Goal: Transaction & Acquisition: Purchase product/service

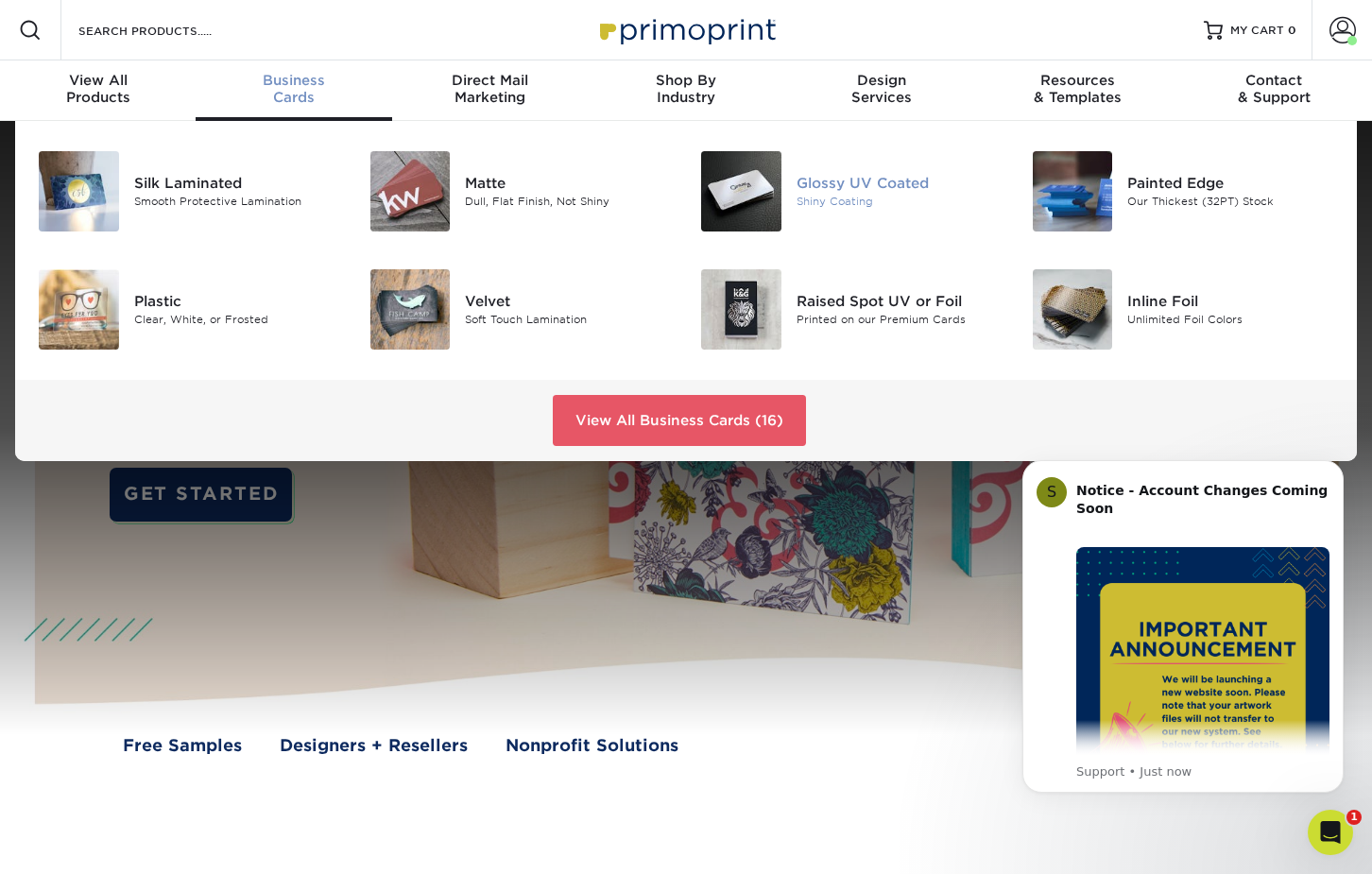
click at [715, 196] on img at bounding box center [741, 192] width 81 height 81
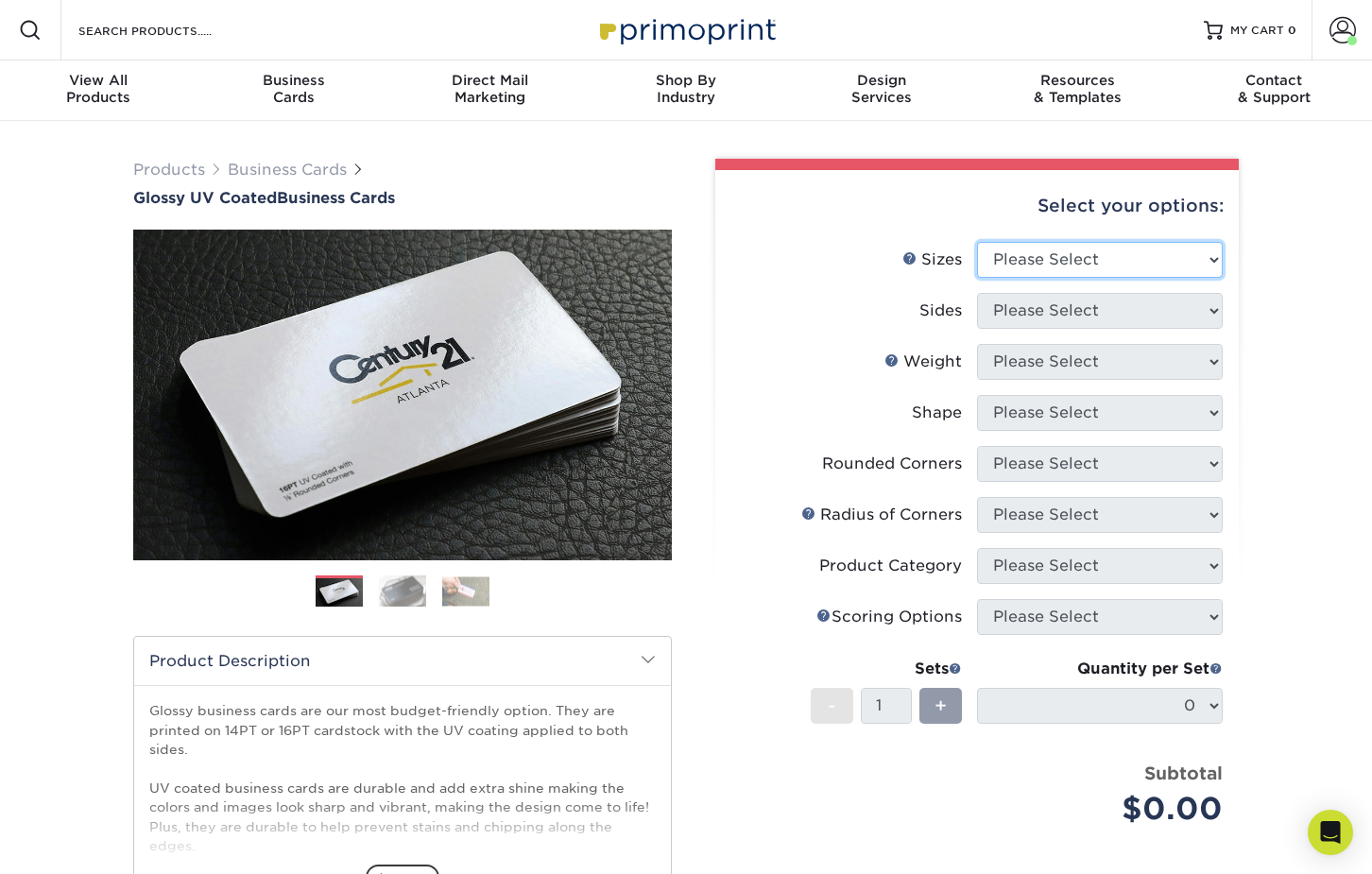
click at [1123, 254] on select "Please Select 1.5" x 3.5" - Mini 1.75" x 3.5" - Mini 2" x 2" - Square 2" x 3" -…" at bounding box center [1100, 260] width 246 height 36
select select "2.00x3.50"
click at [977, 242] on select "Please Select 1.5" x 3.5" - Mini 1.75" x 3.5" - Mini 2" x 2" - Square 2" x 3" -…" at bounding box center [1100, 260] width 246 height 36
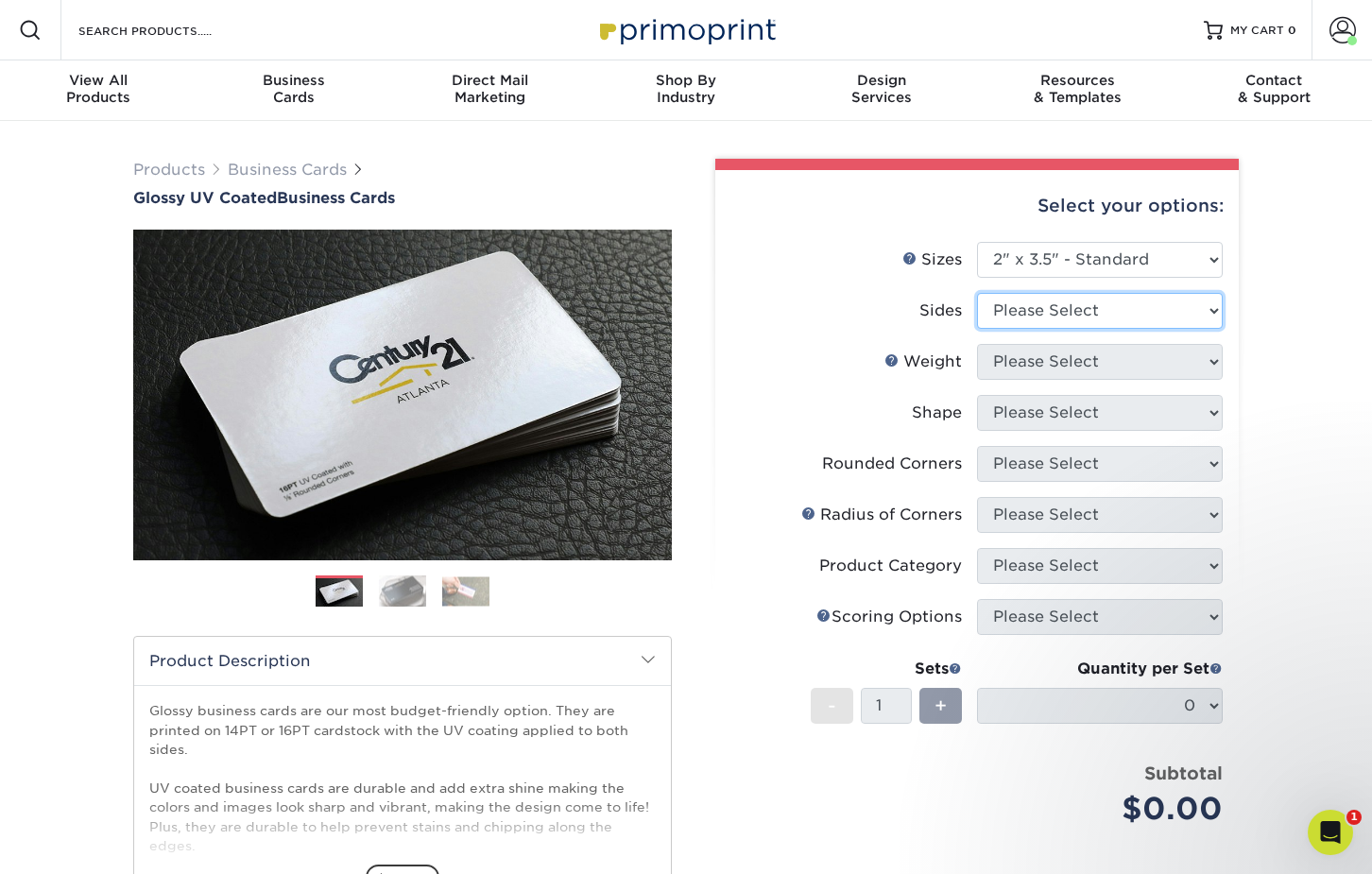
click at [1180, 315] on select "Please Select Print Both Sides Print Front Only" at bounding box center [1100, 311] width 246 height 36
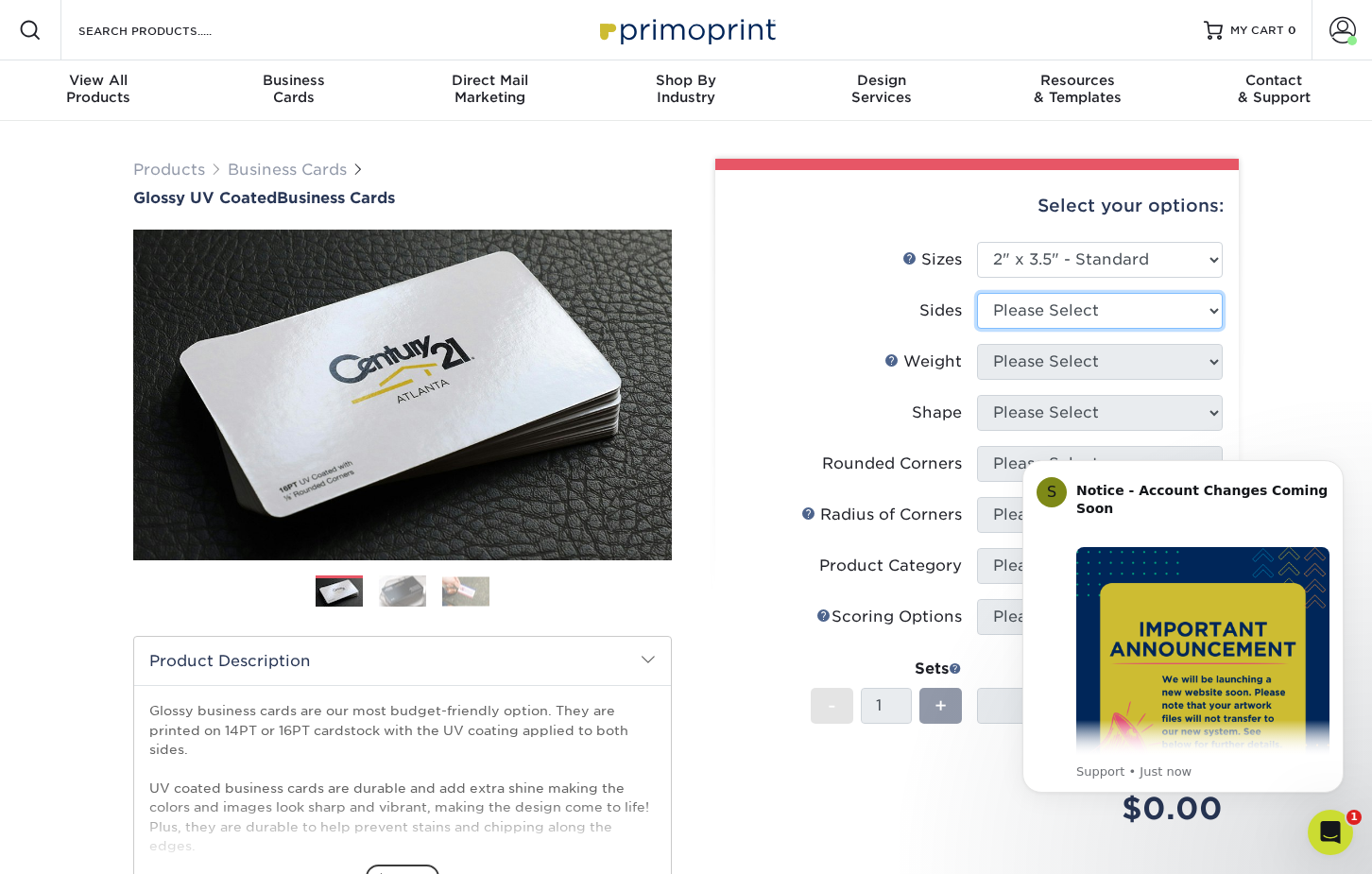
select select "32d3c223-f82c-492b-b915-ba065a00862f"
click at [977, 293] on select "Please Select Print Both Sides Print Front Only" at bounding box center [1100, 311] width 246 height 36
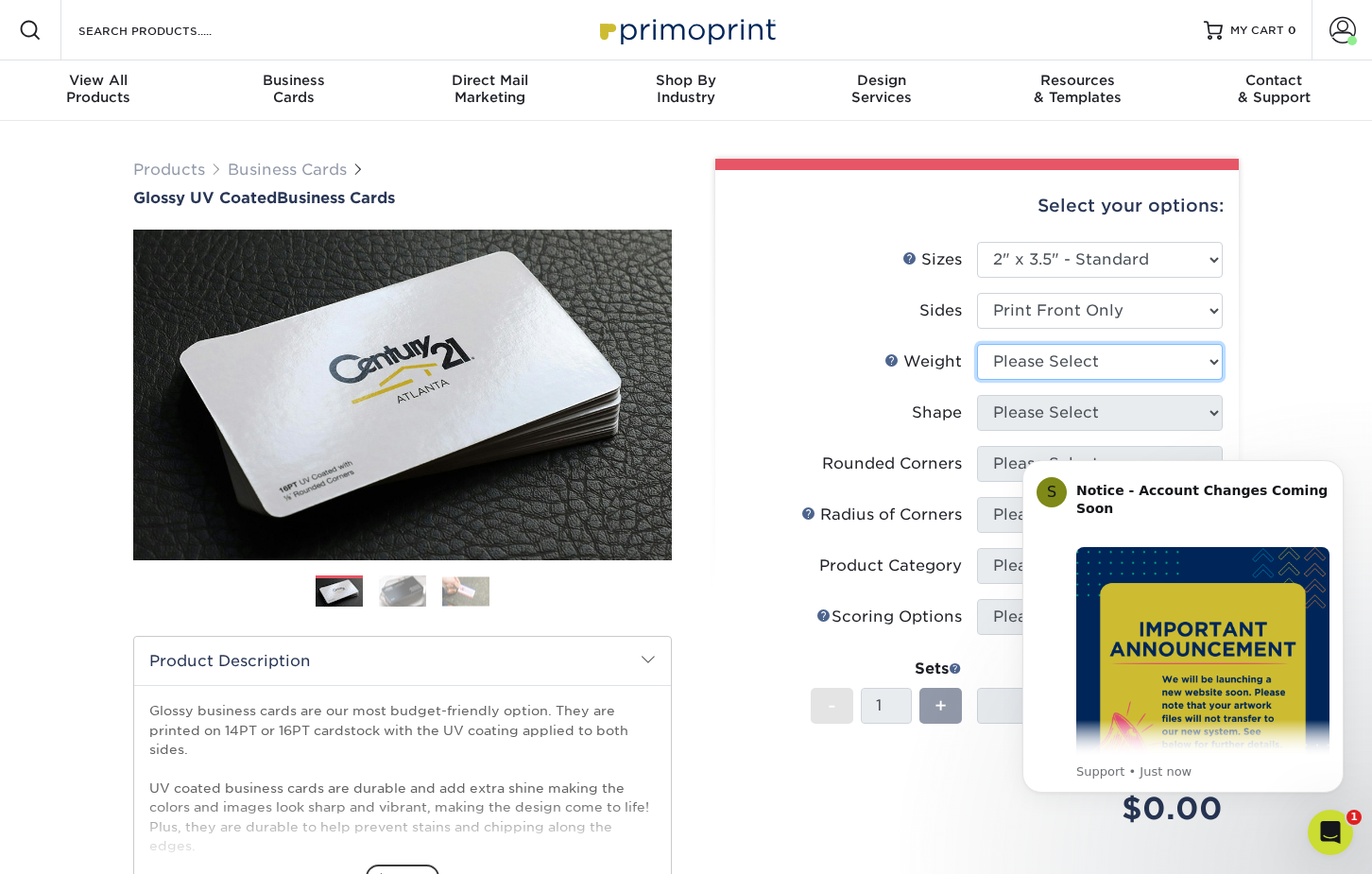
click at [1186, 361] on select "Please Select 16PT 14PT" at bounding box center [1100, 362] width 246 height 36
select select "16PT"
click at [977, 344] on select "Please Select 16PT 14PT" at bounding box center [1100, 362] width 246 height 36
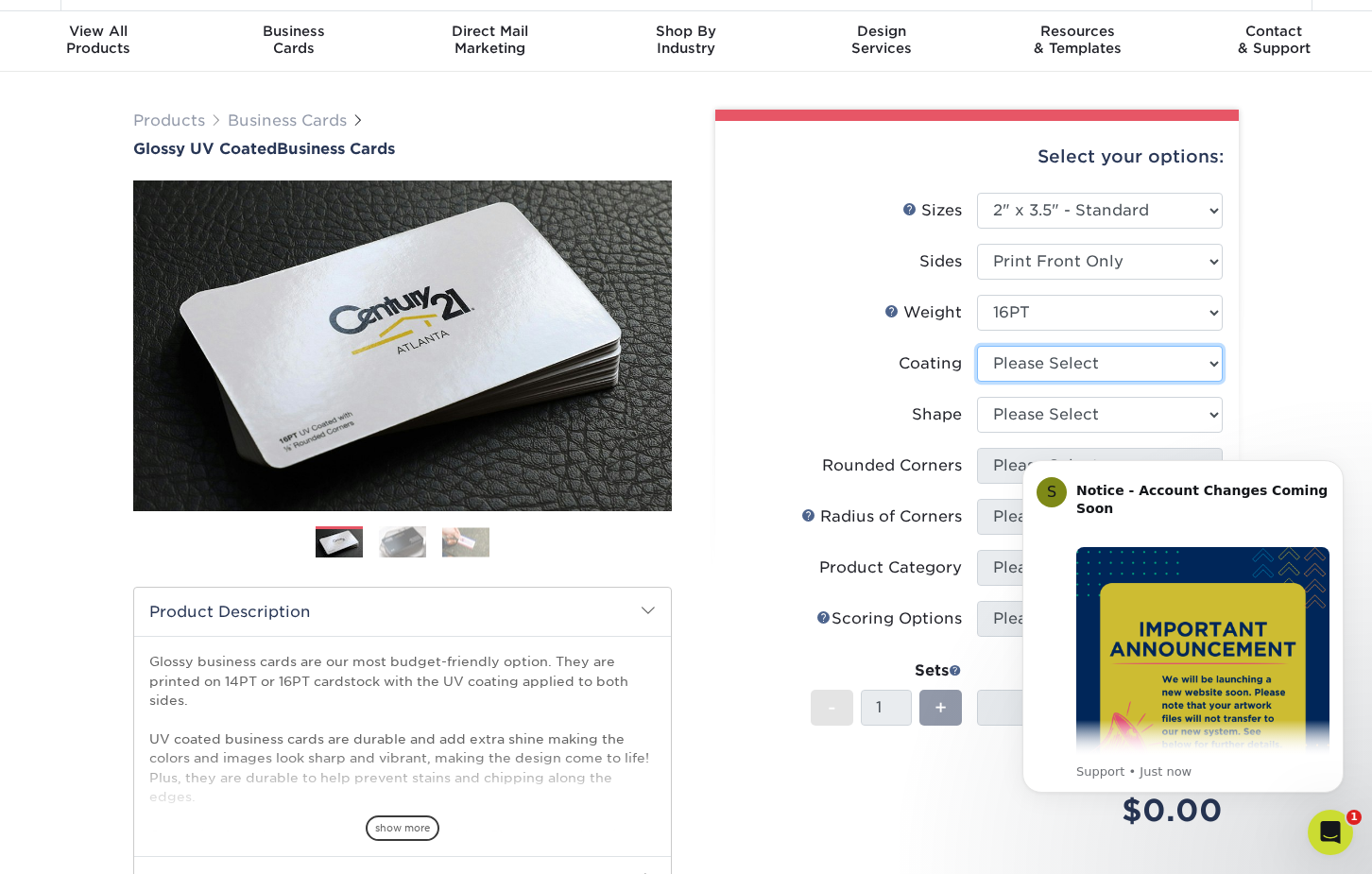
click at [1155, 366] on select at bounding box center [1100, 364] width 246 height 36
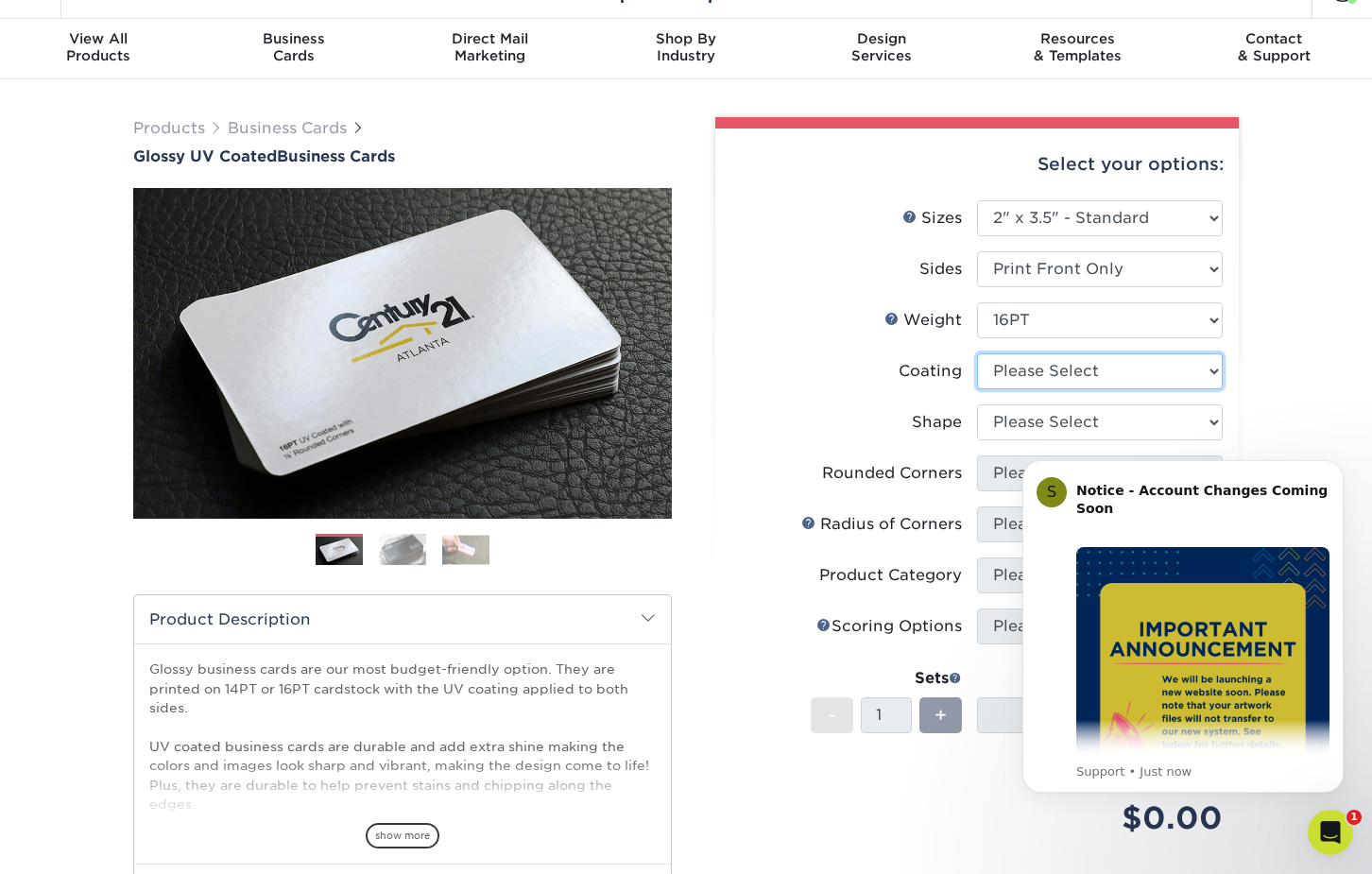
select select "1e8116af-acfc-44b1-83dc-8181aa338834"
click at [977, 353] on select at bounding box center [1100, 371] width 246 height 36
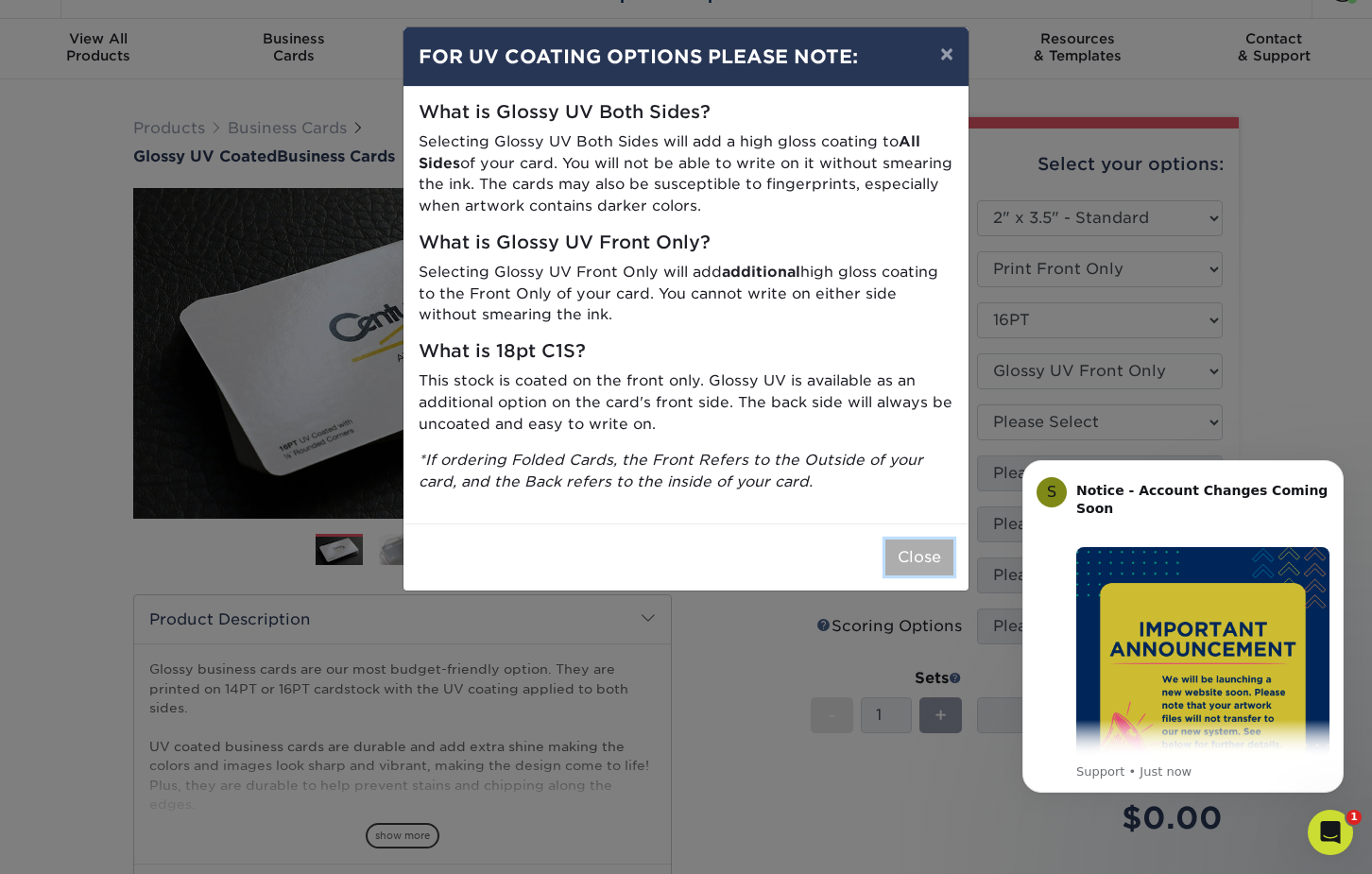
click at [916, 566] on button "Close" at bounding box center [919, 557] width 68 height 36
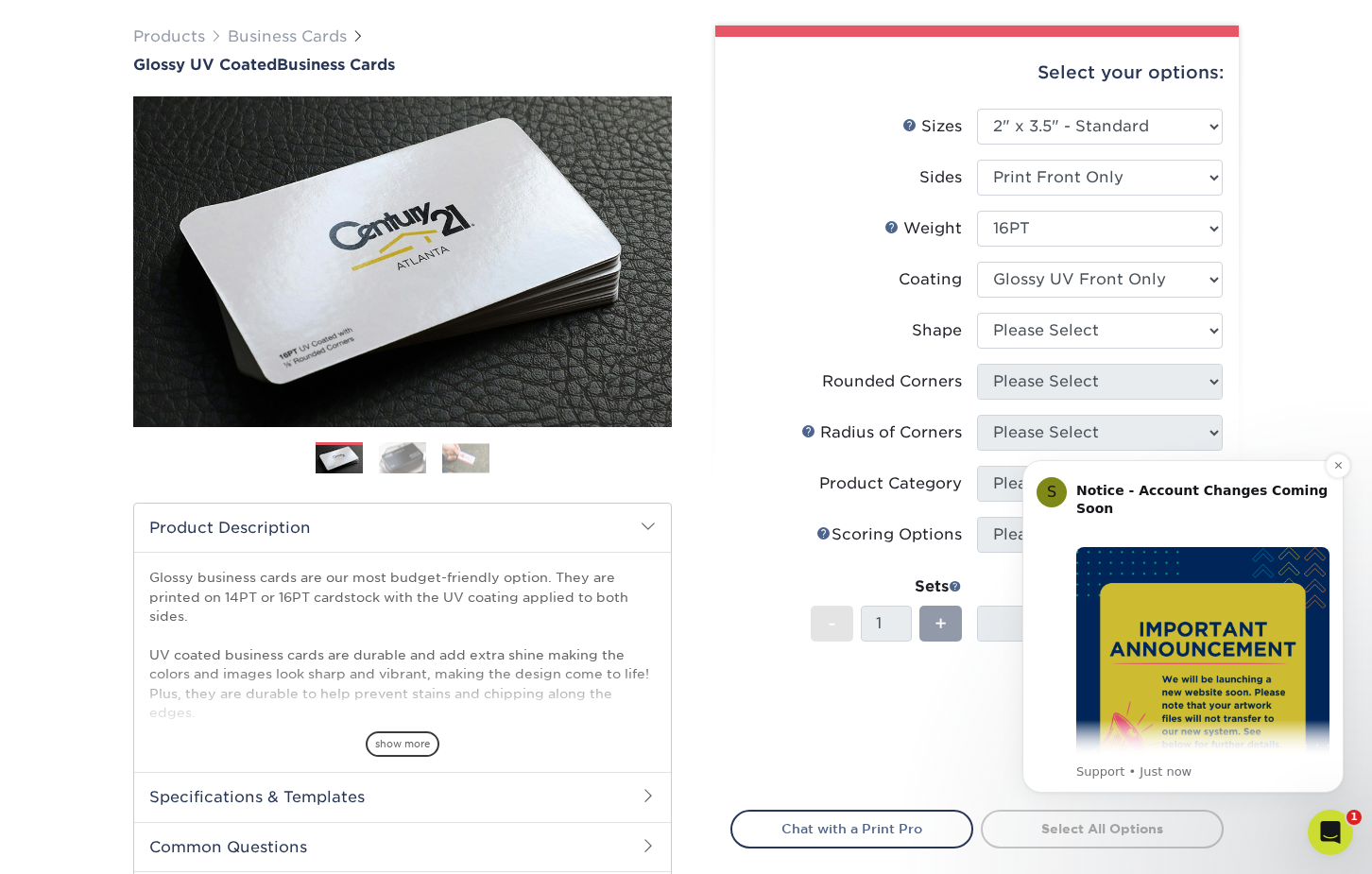
scroll to position [139, 0]
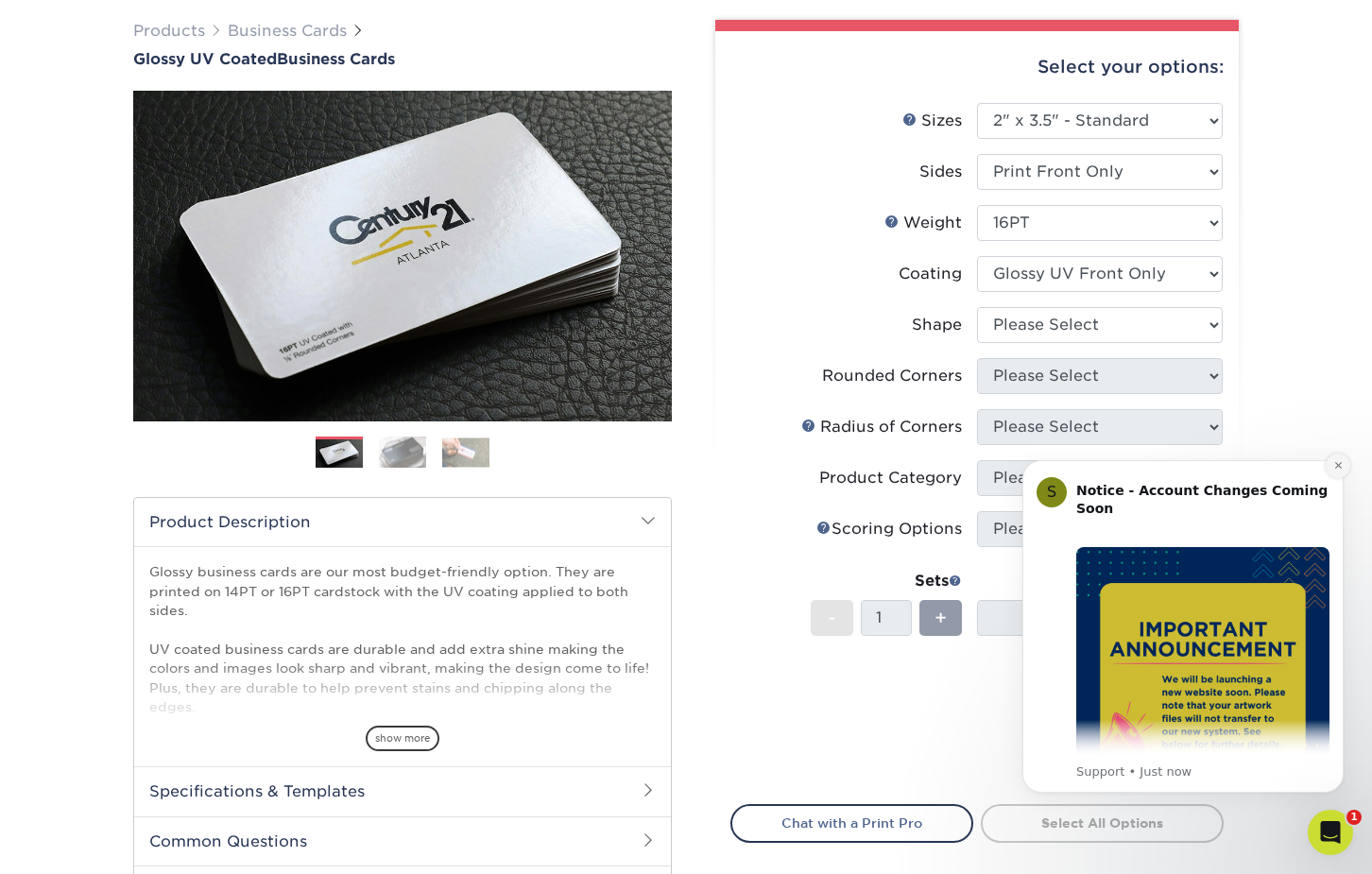
click at [1340, 466] on icon "Dismiss notification" at bounding box center [1338, 465] width 11 height 11
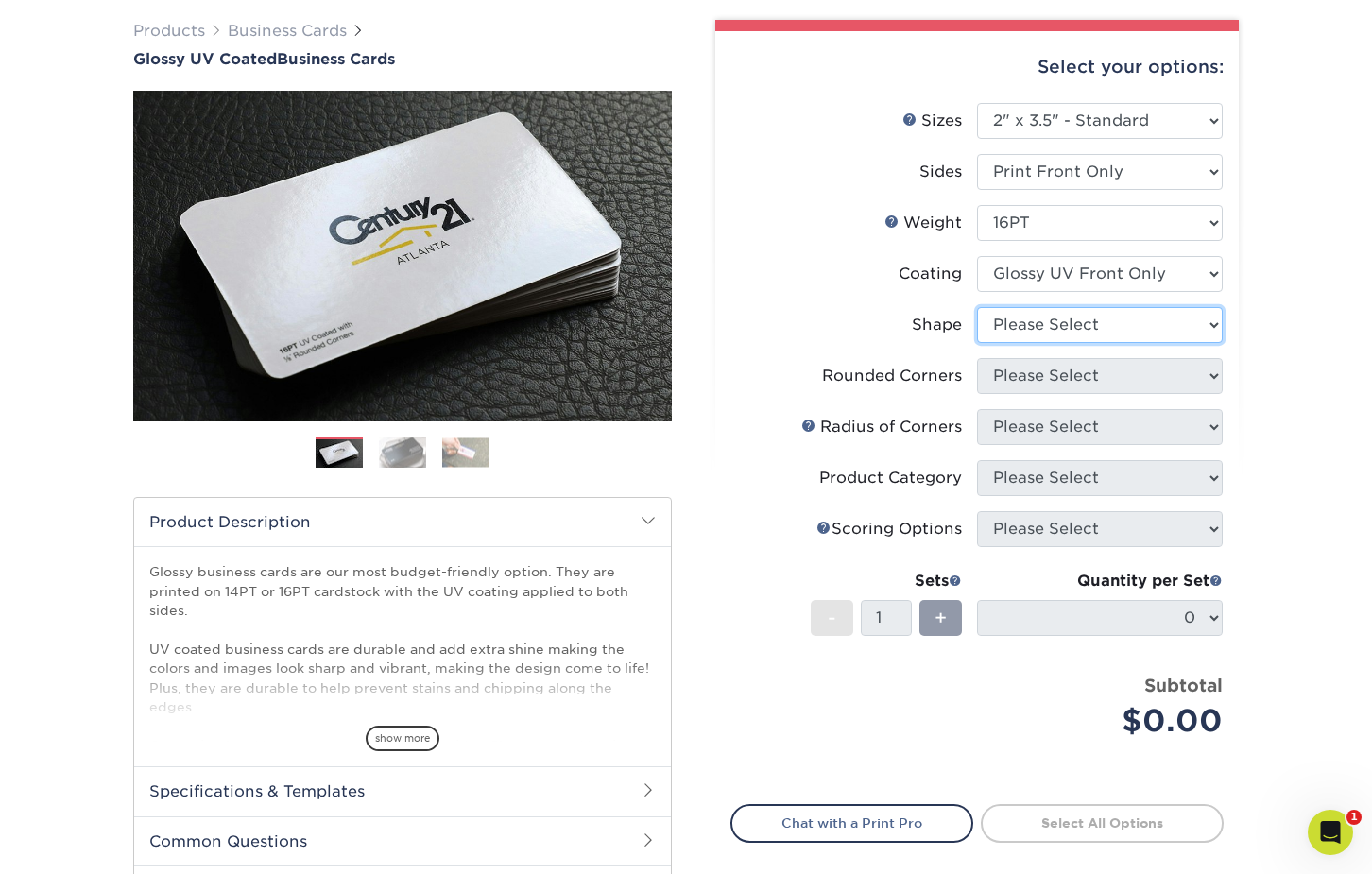
click at [1138, 334] on select "Please Select Standard" at bounding box center [1100, 324] width 246 height 36
select select "standard"
click at [977, 307] on select "Please Select Standard" at bounding box center [1100, 324] width 246 height 36
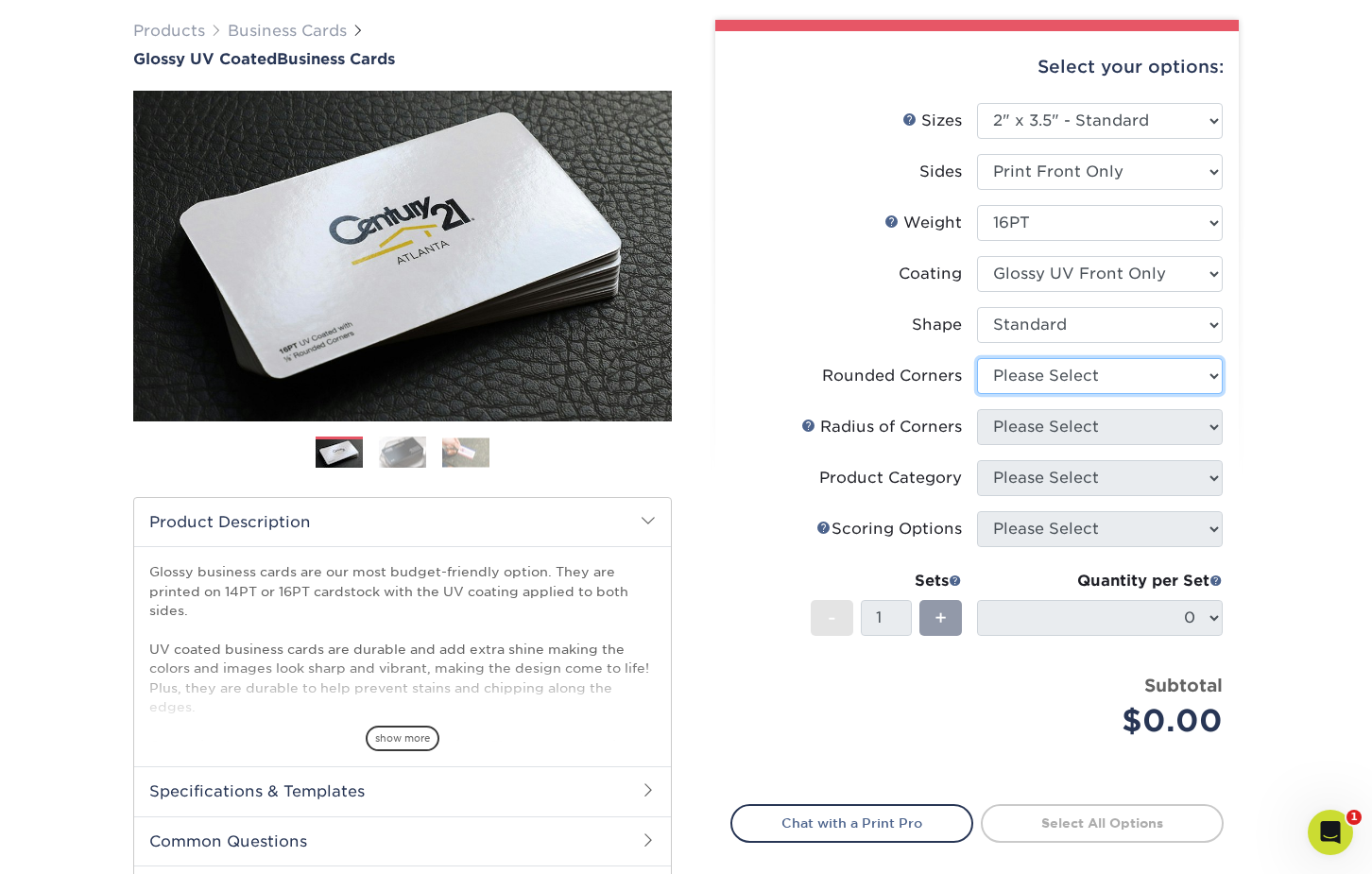
click at [1101, 373] on select "Please Select Yes - Round 2 Corners Yes - Round 4 Corners No" at bounding box center [1100, 376] width 246 height 36
select select "0"
click at [977, 358] on select "Please Select Yes - Round 2 Corners Yes - Round 4 Corners No" at bounding box center [1100, 376] width 246 height 36
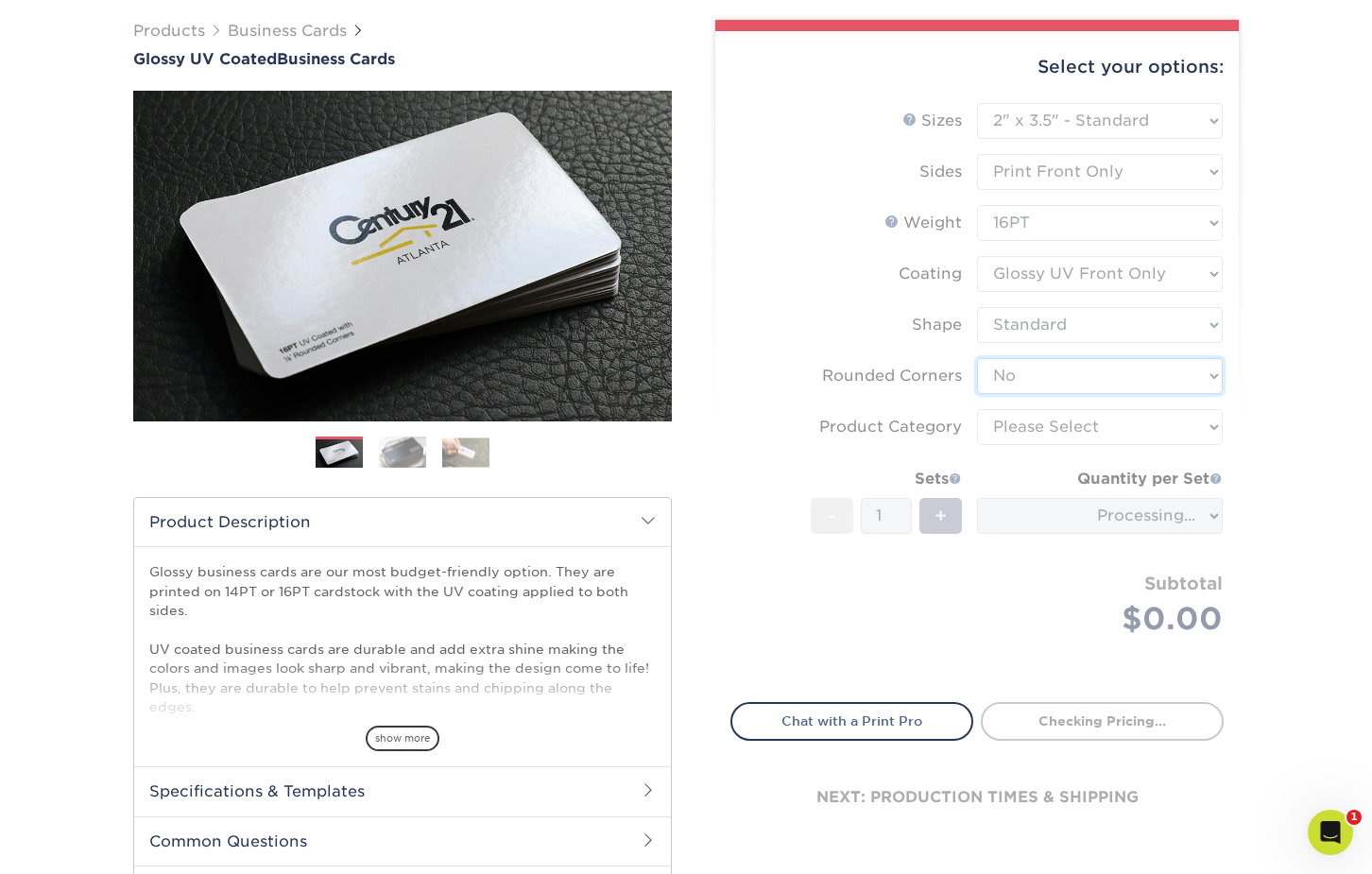
scroll to position [141, 0]
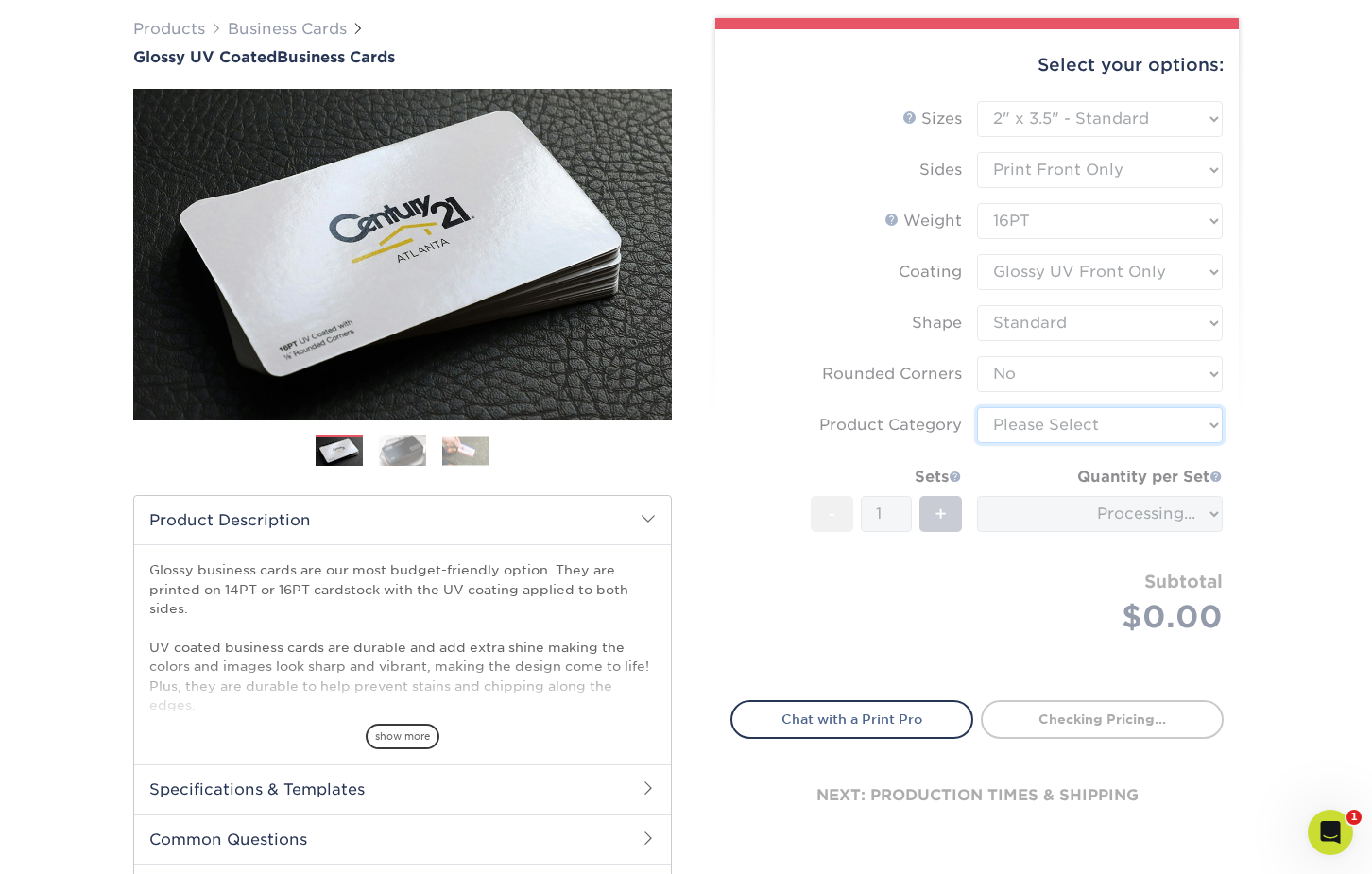
click at [1113, 425] on select "Please Select Business Cards" at bounding box center [1100, 425] width 246 height 36
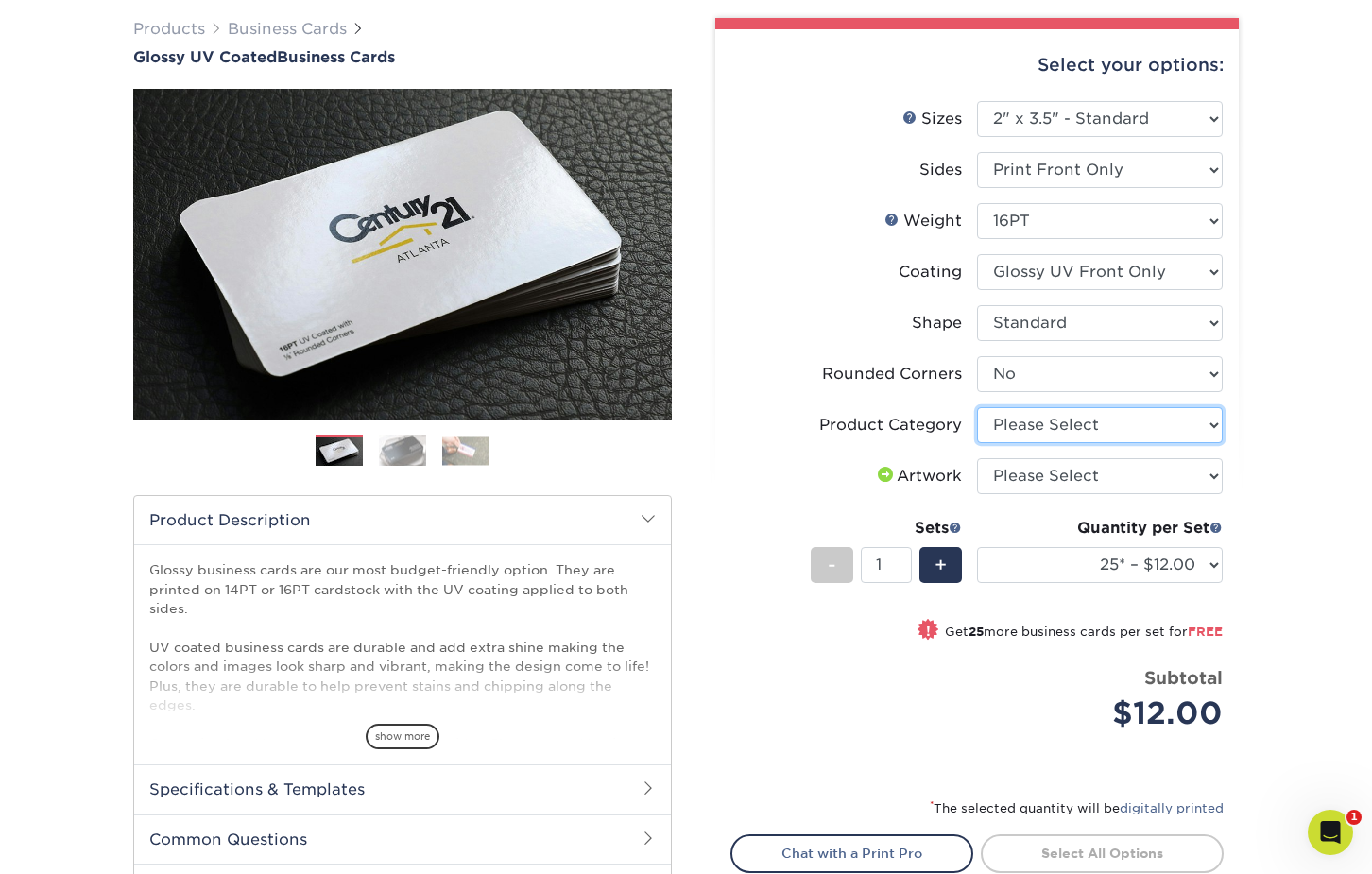
select select "3b5148f1-0588-4f88-a218-97bcfdce65c1"
click at [977, 407] on select "Please Select Business Cards" at bounding box center [1100, 425] width 246 height 36
click at [1122, 481] on select "Please Select I will upload files I need a design - $100" at bounding box center [1100, 476] width 246 height 36
select select "upload"
click at [977, 458] on select "Please Select I will upload files I need a design - $100" at bounding box center [1100, 476] width 246 height 36
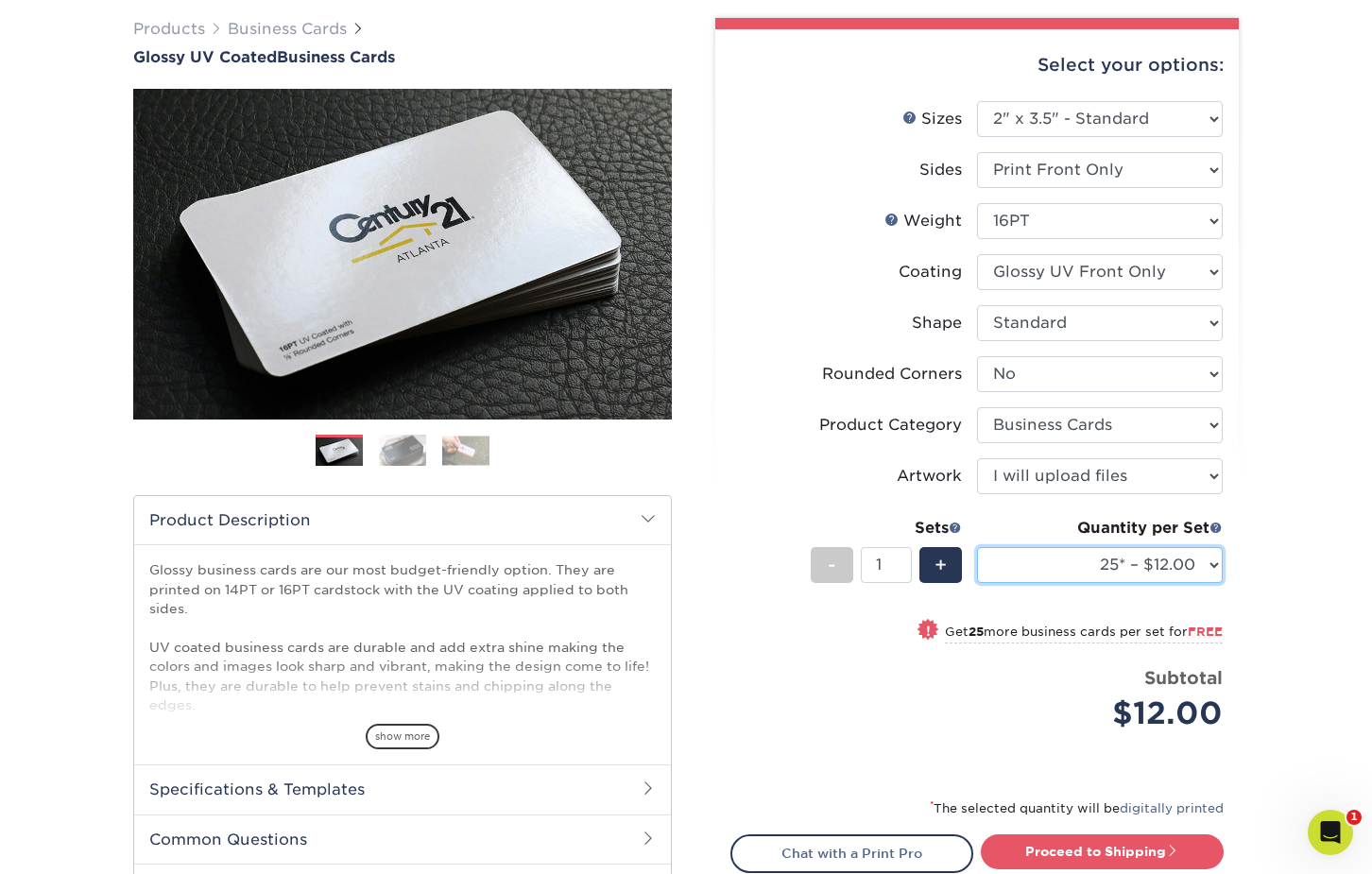
click at [1114, 569] on select "25* – $12.00 50* – $12.00 100* – $12.00 250* – $21.00 500 – $42.00 1000 – $53.0…" at bounding box center [1100, 565] width 246 height 36
select select "100* – $12.00"
click at [977, 548] on select "25* – $12.00 50* – $12.00 100* – $12.00 250* – $21.00 500 – $42.00 1000 – $53.0…" at bounding box center [1100, 565] width 246 height 36
click at [892, 572] on input "1" at bounding box center [886, 565] width 50 height 36
click at [1074, 601] on div "Quantity per Set 25* – $12.00 50* – $12.00 100* – $12.00 250* – $21.00 500 – $4…" at bounding box center [1100, 560] width 246 height 87
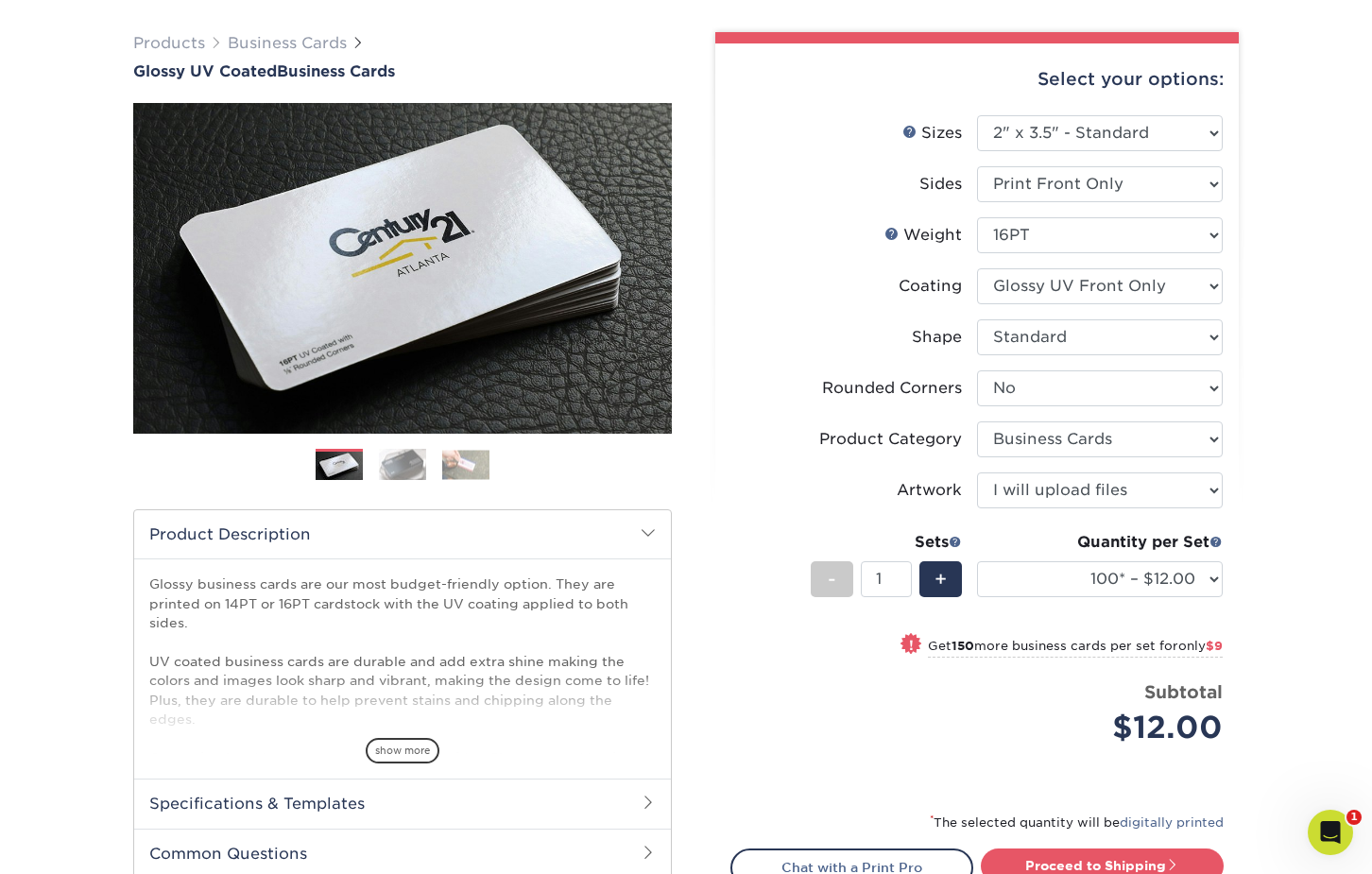
scroll to position [124, 0]
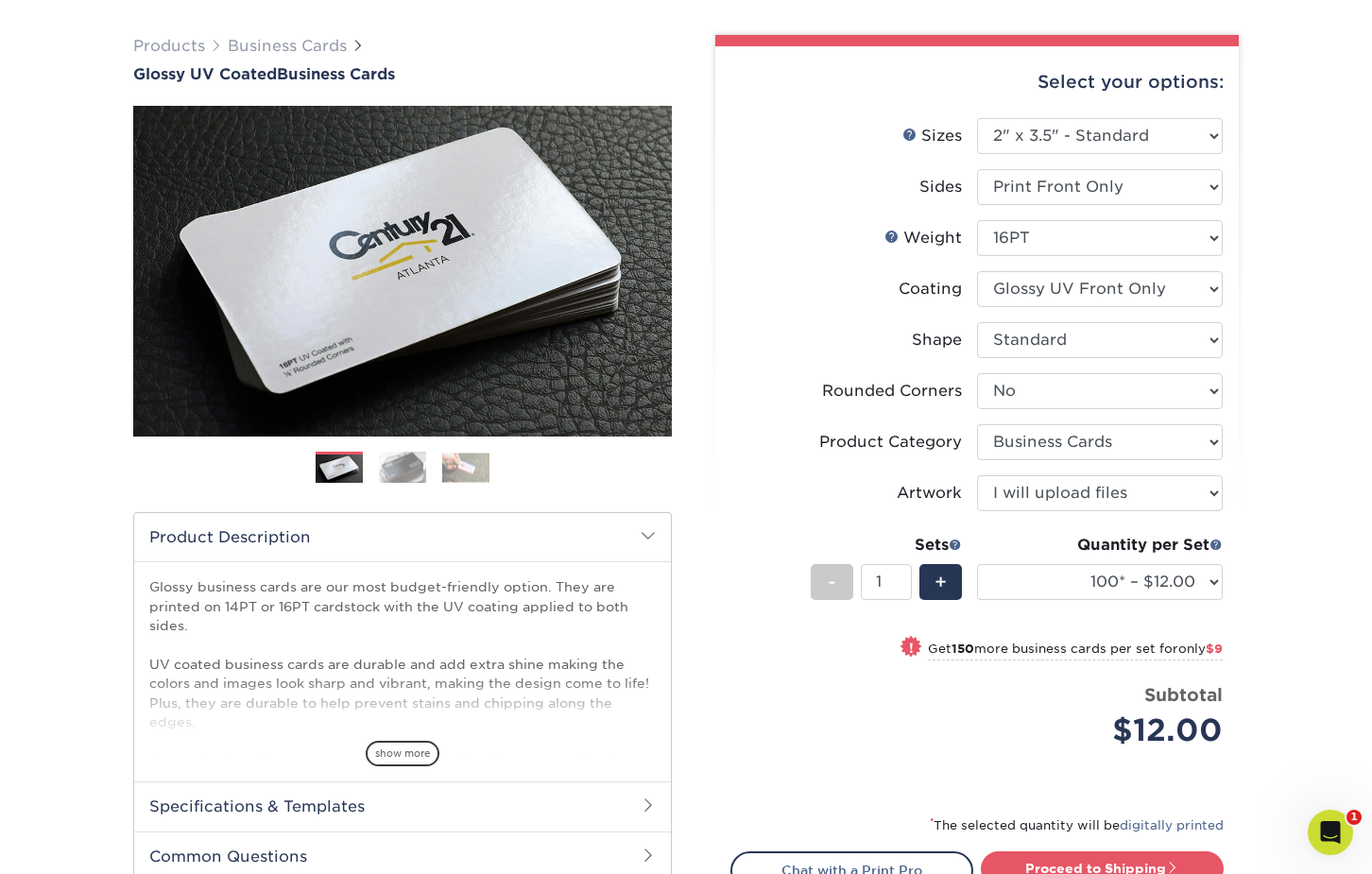
click at [1064, 624] on li "Sets - 1 + Quantity per Set 25* – $12.00 50* – $12.00 100* – $12.00 250* – $21.…" at bounding box center [977, 581] width 491 height 110
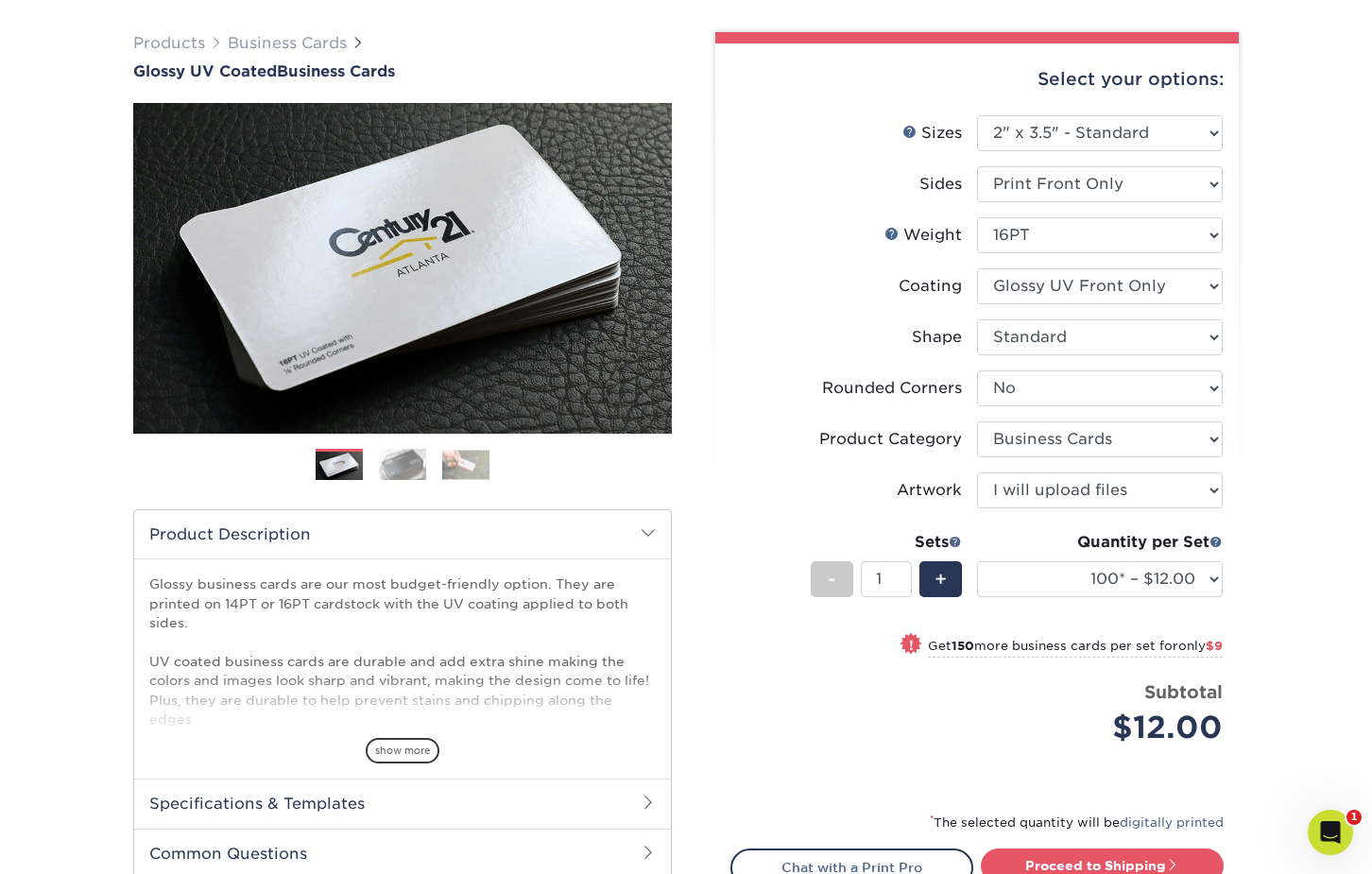
scroll to position [166, 0]
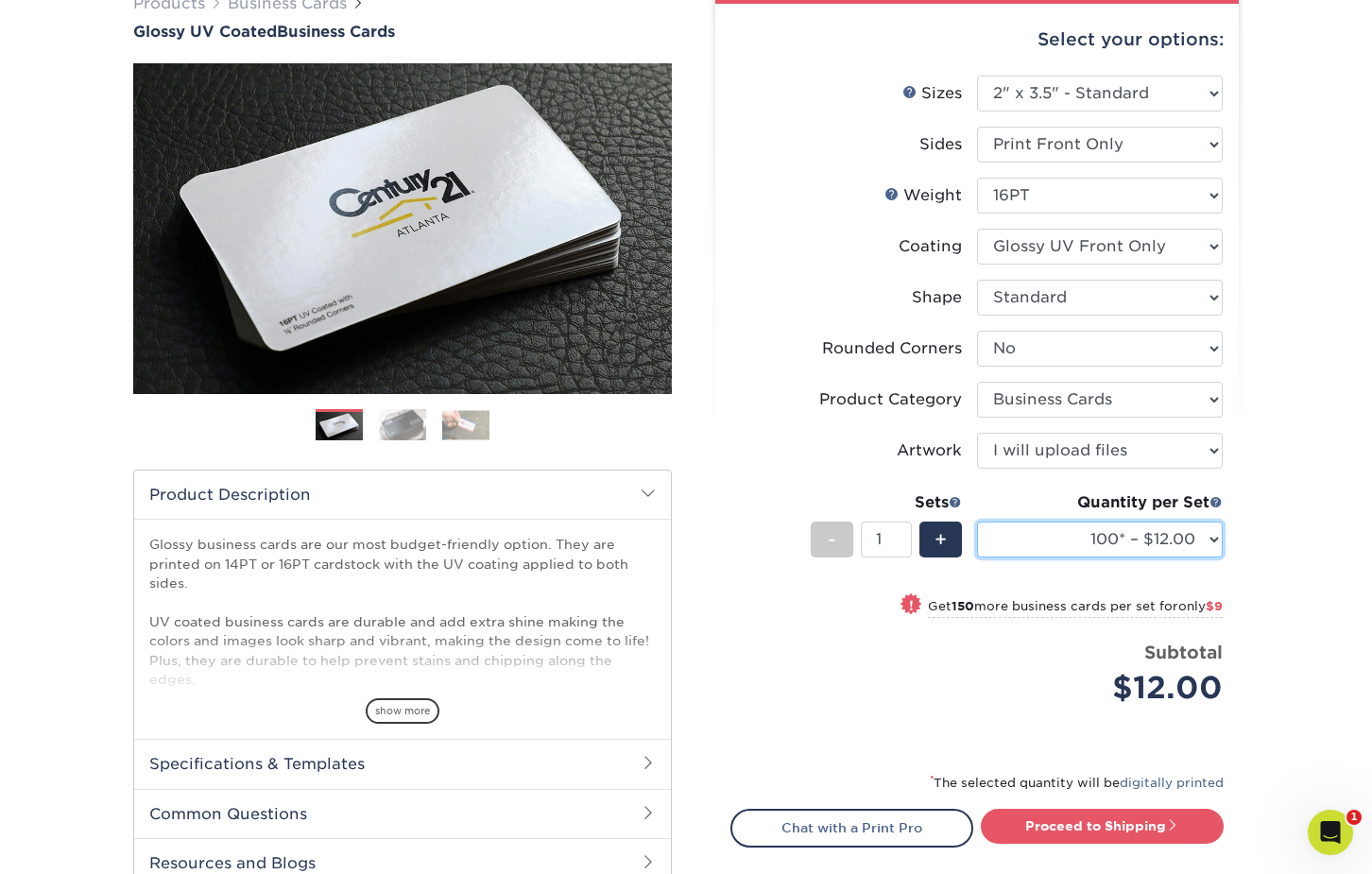
click at [1212, 545] on select "25* – $12.00 50* – $12.00 100* – $12.00 250* – $21.00 500 – $42.00 1000 – $53.0…" at bounding box center [1100, 540] width 246 height 36
click at [977, 522] on select "25* – $12.00 50* – $12.00 100* – $12.00 250* – $21.00 500 – $42.00 1000 – $53.0…" at bounding box center [1100, 540] width 246 height 36
click at [1139, 581] on li "Sets - 1 + Quantity per Set 25* – $12.00 50* – $12.00 100* – $12.00 250* – $21.…" at bounding box center [977, 539] width 491 height 110
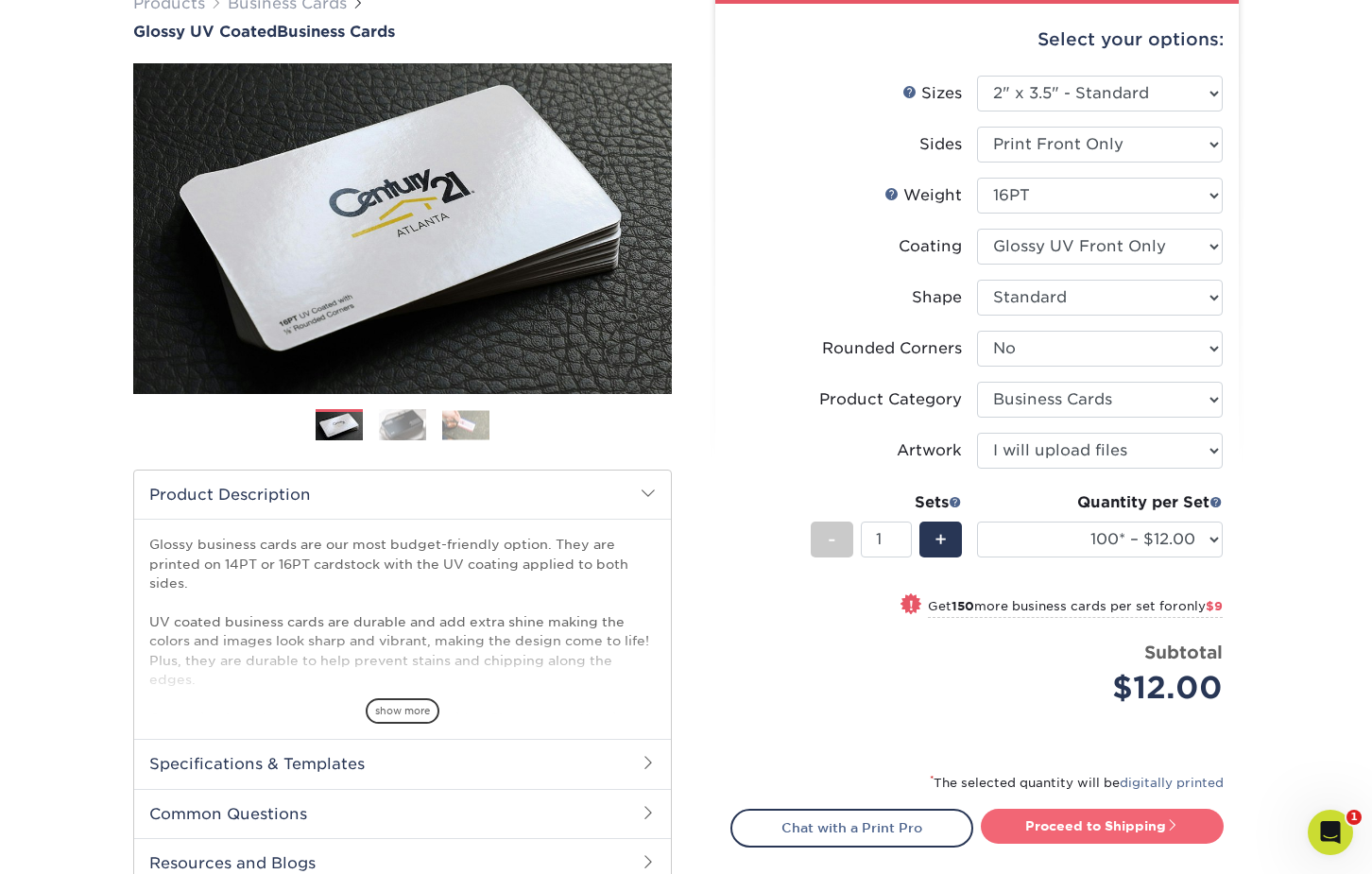
click at [1116, 828] on link "Proceed to Shipping" at bounding box center [1102, 826] width 243 height 34
type input "Set 1"
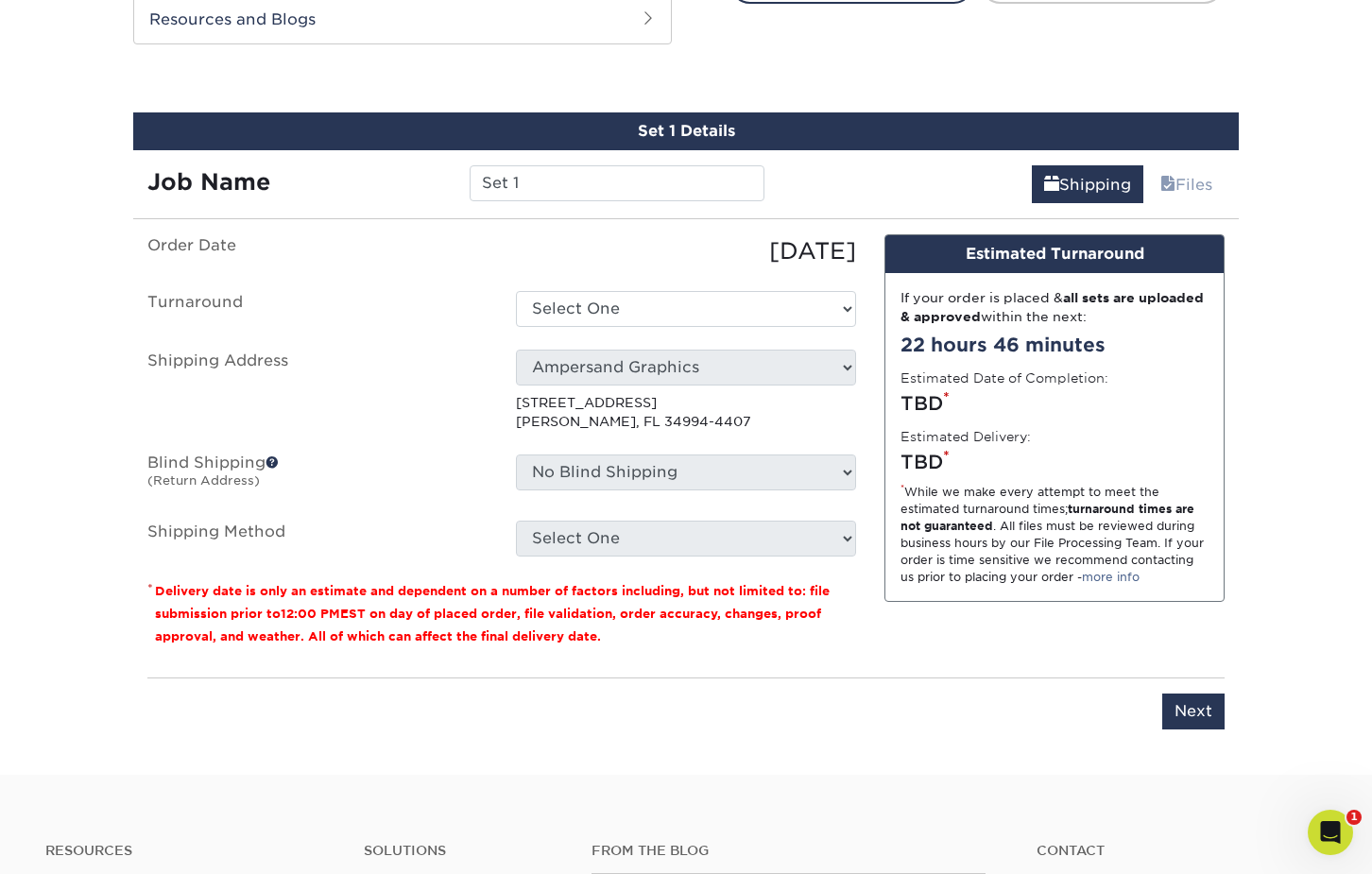
scroll to position [1027, 0]
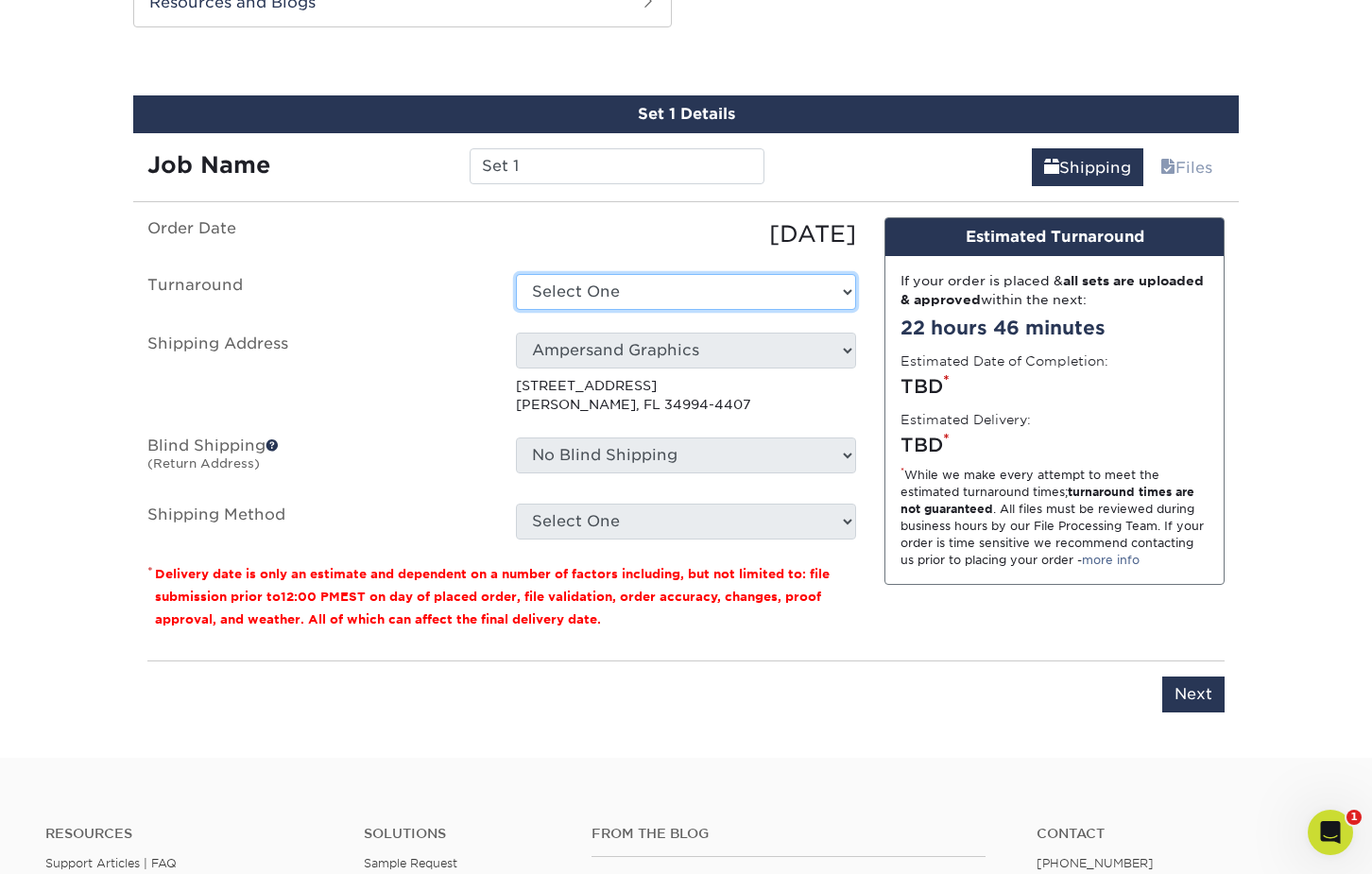
click at [627, 307] on select "Select One 2-4 Business Days 2 Day Next Business Day" at bounding box center [686, 292] width 340 height 36
select select "fa7b48da-becb-4956-90aa-bc6a7941860d"
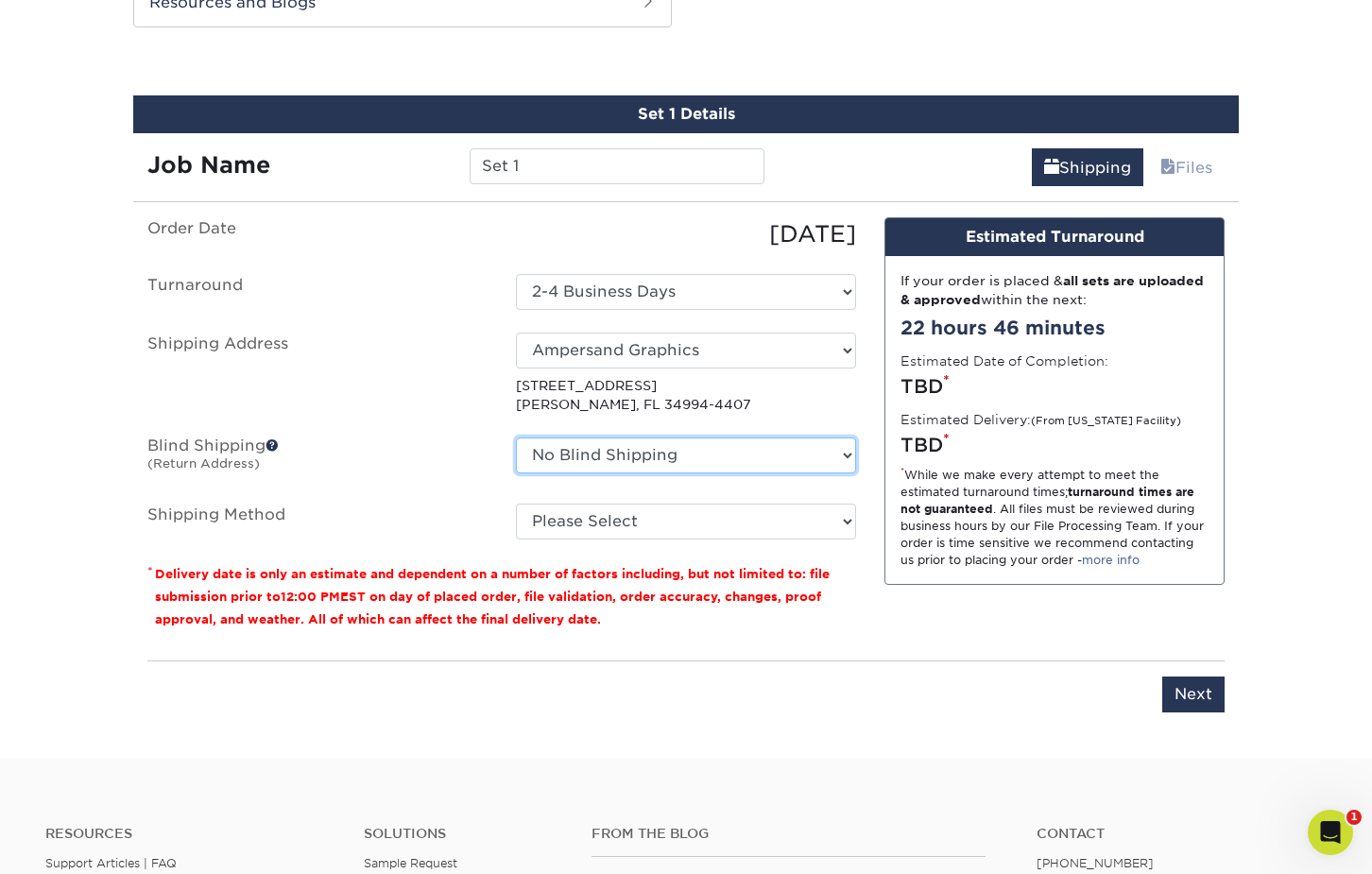
click at [684, 461] on select "No Blind Shipping Ampersand Graphics + Add New Address" at bounding box center [686, 455] width 340 height 36
select select "260382"
click at [516, 437] on select "No Blind Shipping Ampersand Graphics + Add New Address" at bounding box center [686, 455] width 340 height 36
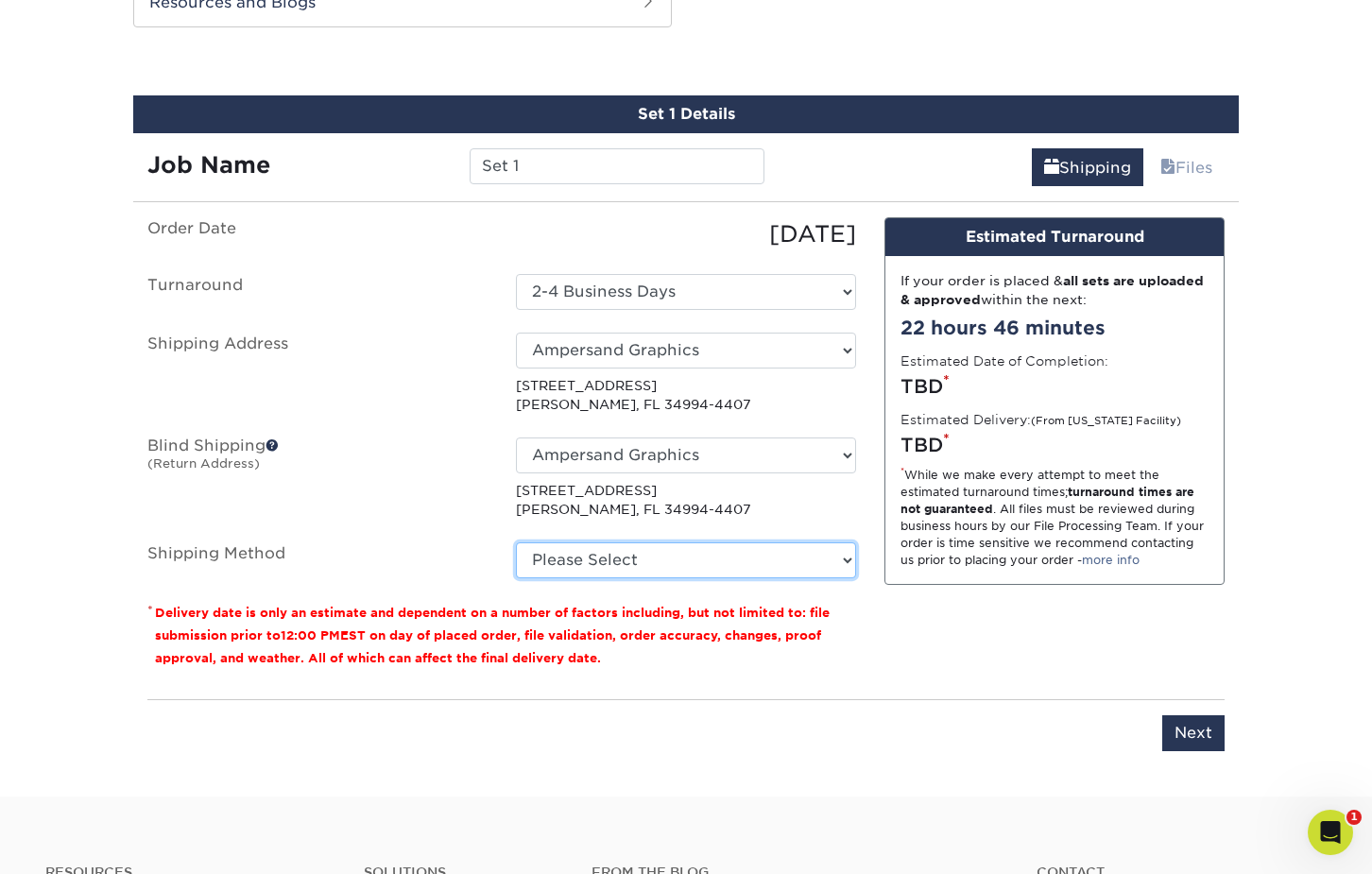
click at [662, 561] on select "Please Select Ground Shipping (+$7.84) 3 Day Shipping Service (+$15.36) 2 Day A…" at bounding box center [686, 560] width 340 height 36
select select "03"
click at [516, 543] on select "Please Select Ground Shipping (+$7.84) 3 Day Shipping Service (+$15.36) 2 Day A…" at bounding box center [686, 560] width 340 height 36
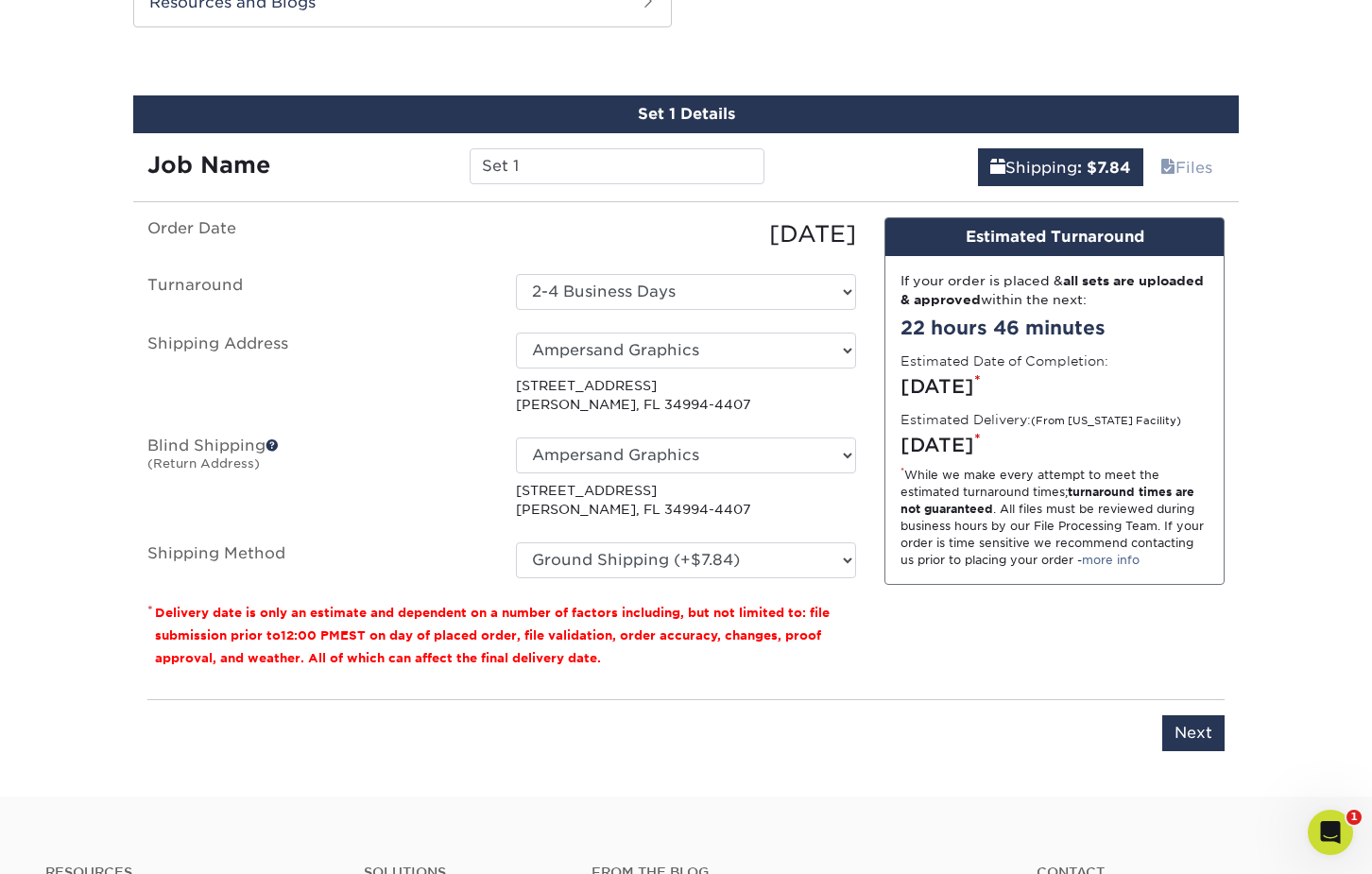
click at [735, 505] on p "[STREET_ADDRESS][PERSON_NAME]" at bounding box center [686, 499] width 340 height 38
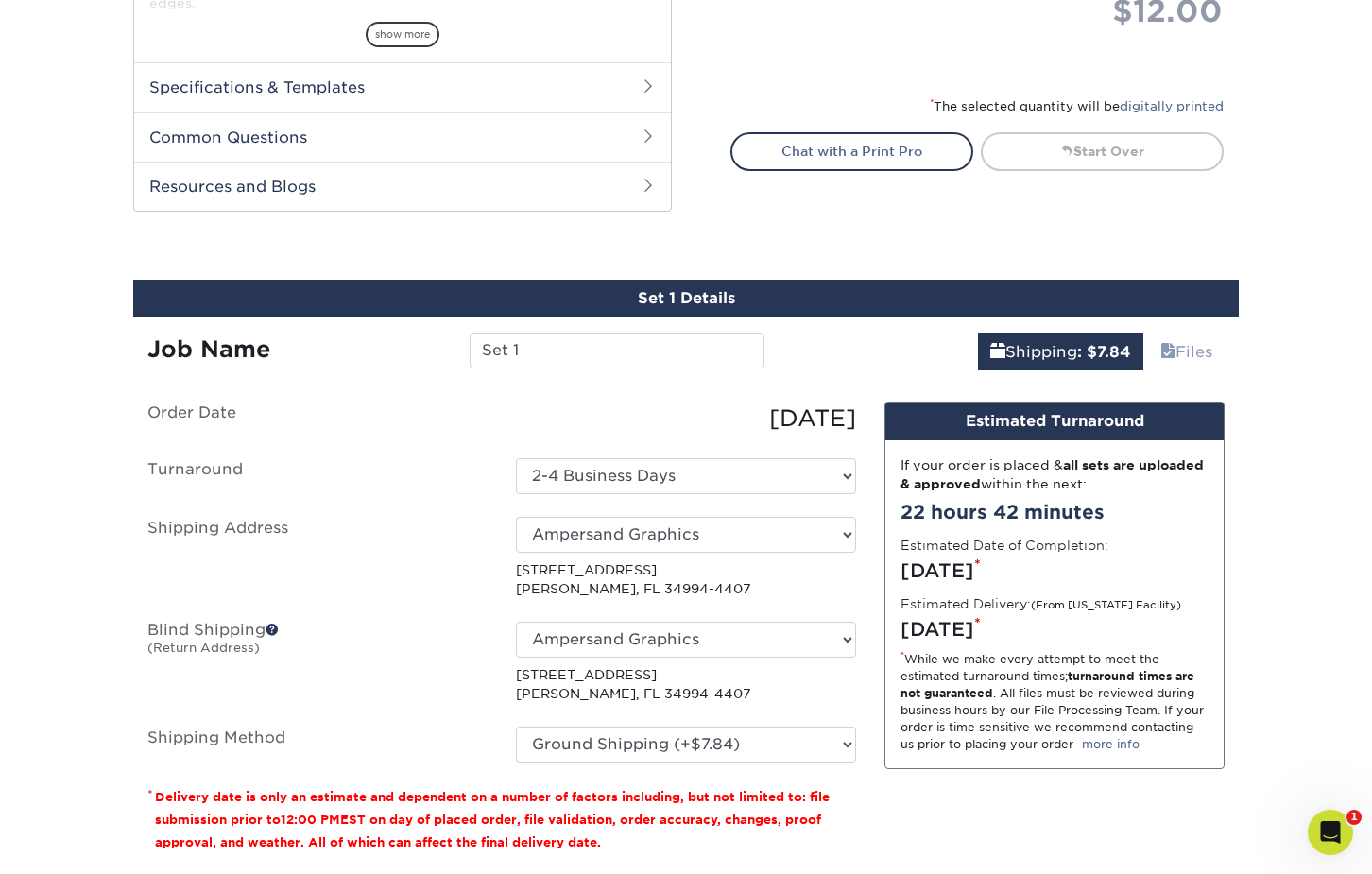
scroll to position [660, 0]
